Goal: Information Seeking & Learning: Learn about a topic

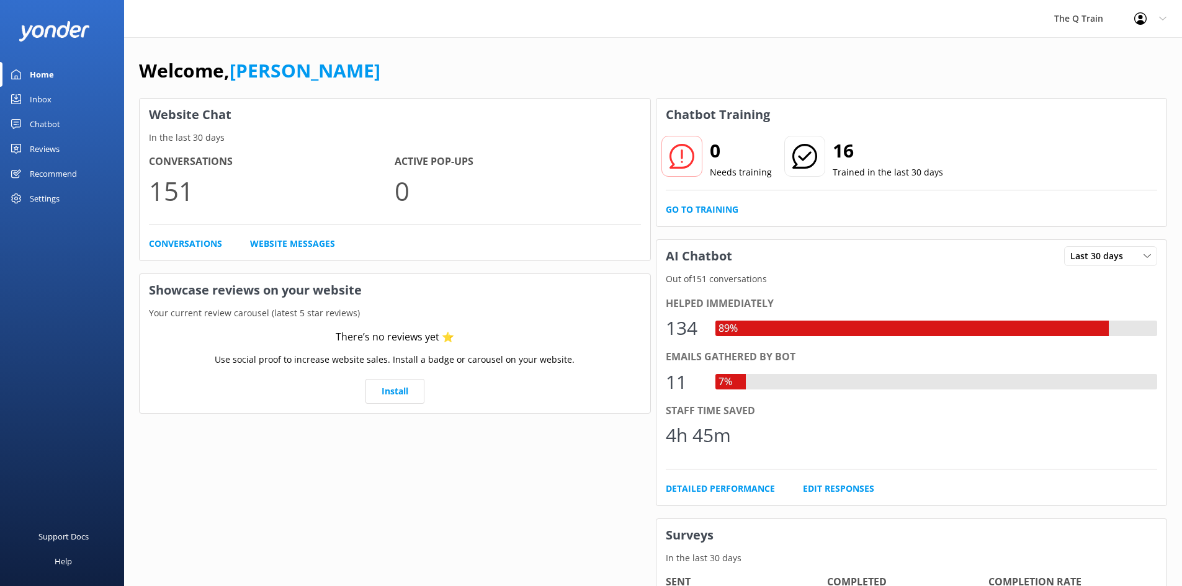
click at [700, 65] on div "Welcome, [PERSON_NAME]" at bounding box center [653, 77] width 1028 height 42
click at [885, 28] on div "The Q Train Profile Settings Logout" at bounding box center [591, 18] width 1182 height 37
click at [697, 210] on link "Go to Training" at bounding box center [702, 210] width 73 height 14
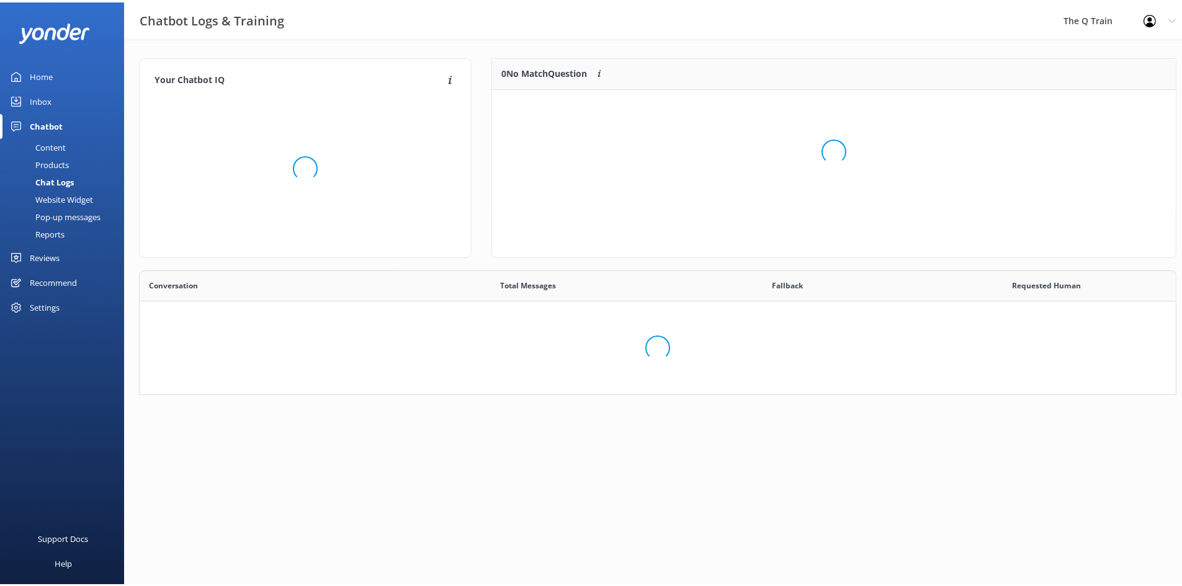
scroll to position [426, 1017]
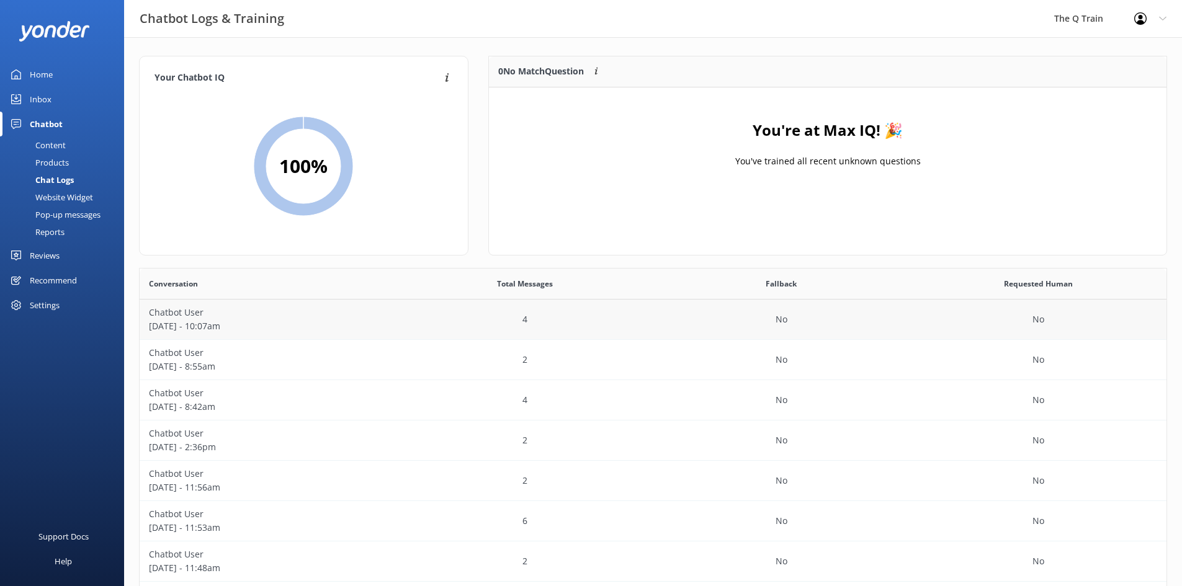
click at [180, 313] on p "Chatbot User" at bounding box center [268, 313] width 238 height 14
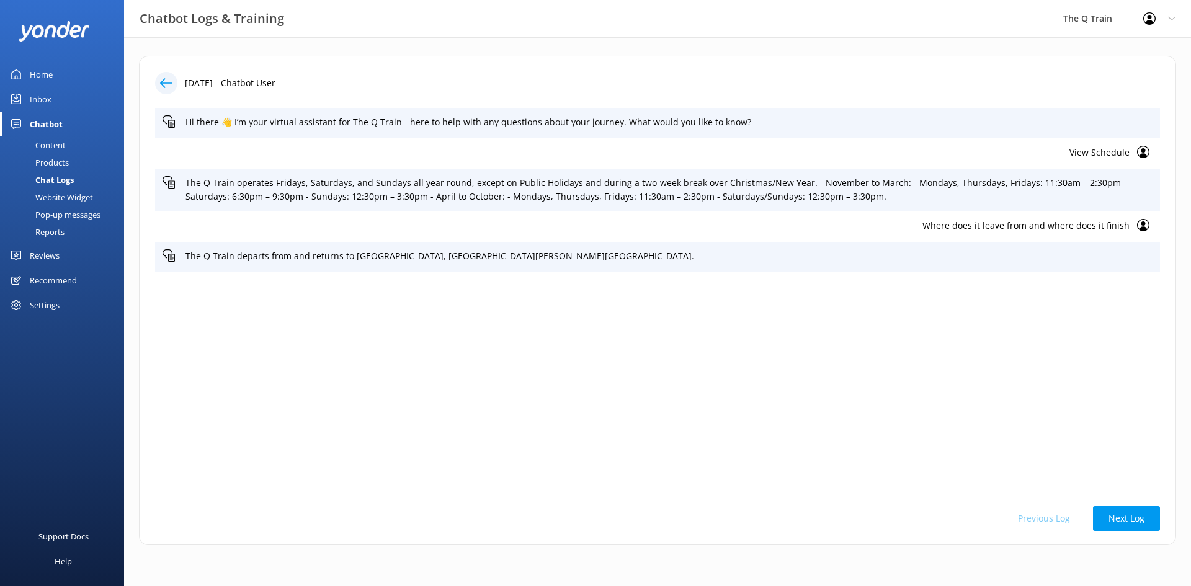
click at [47, 79] on div "Home" at bounding box center [41, 74] width 23 height 25
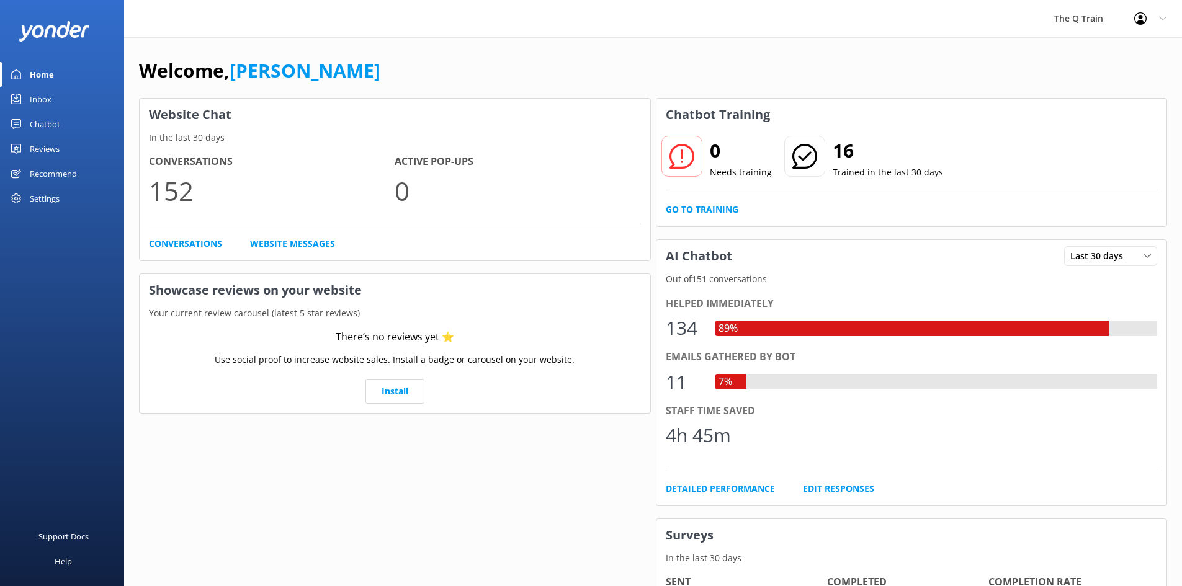
click at [697, 36] on div "The Q Train Profile Settings Logout" at bounding box center [591, 18] width 1182 height 37
